Goal: Navigation & Orientation: Go to known website

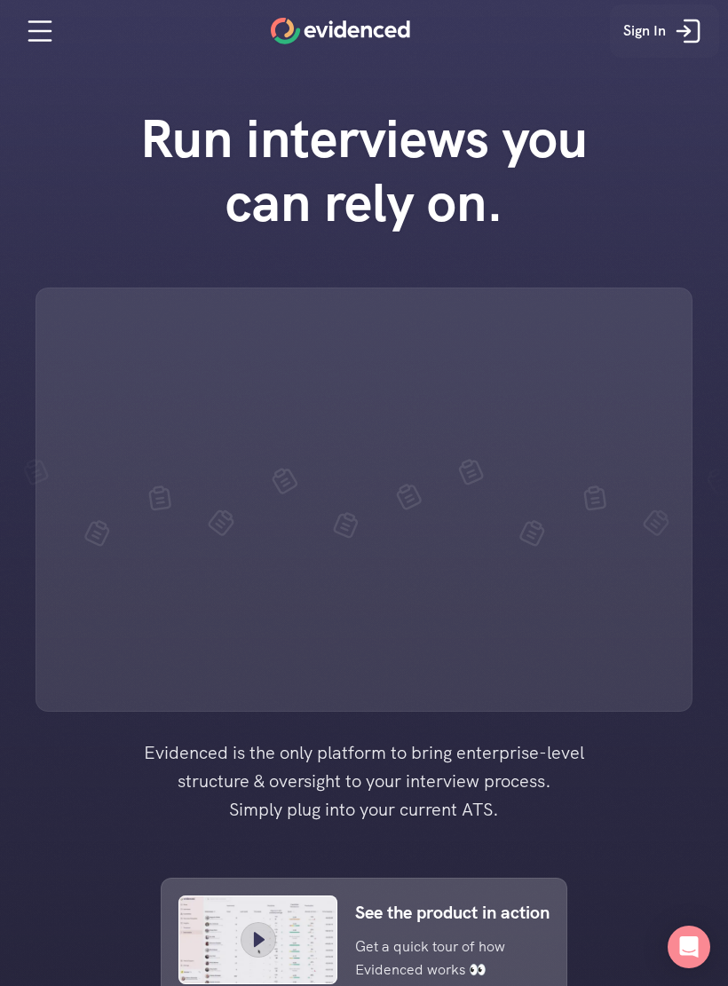
click at [696, 36] on icon at bounding box center [688, 31] width 36 height 36
